Goal: Find specific page/section: Find specific page/section

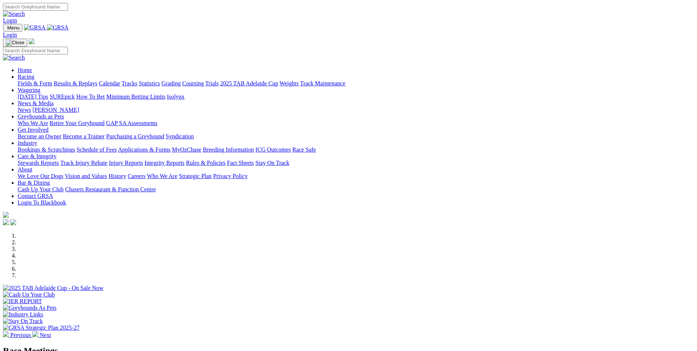
scroll to position [110, 0]
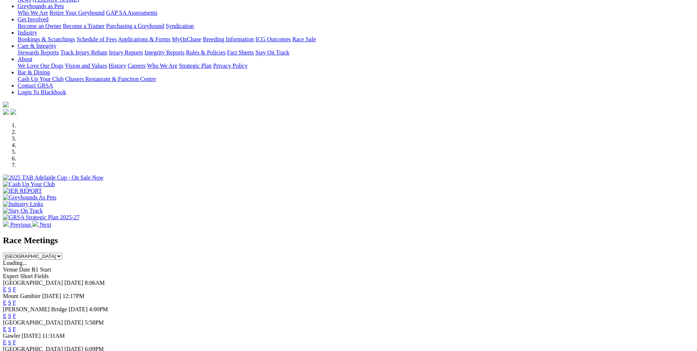
click at [16, 299] on link "F" at bounding box center [14, 302] width 3 height 6
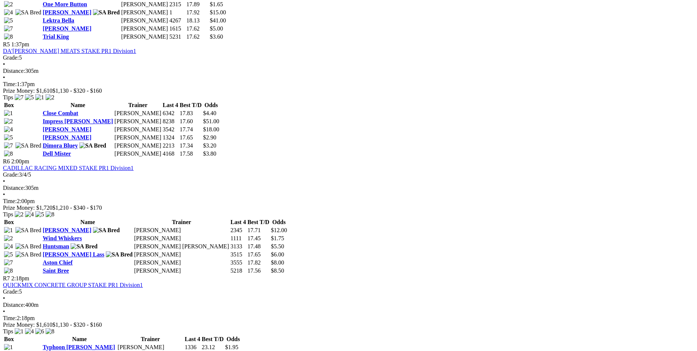
scroll to position [808, 0]
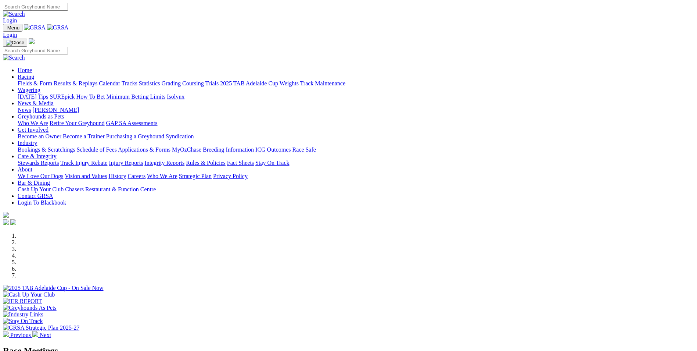
scroll to position [110, 0]
